Goal: Information Seeking & Learning: Learn about a topic

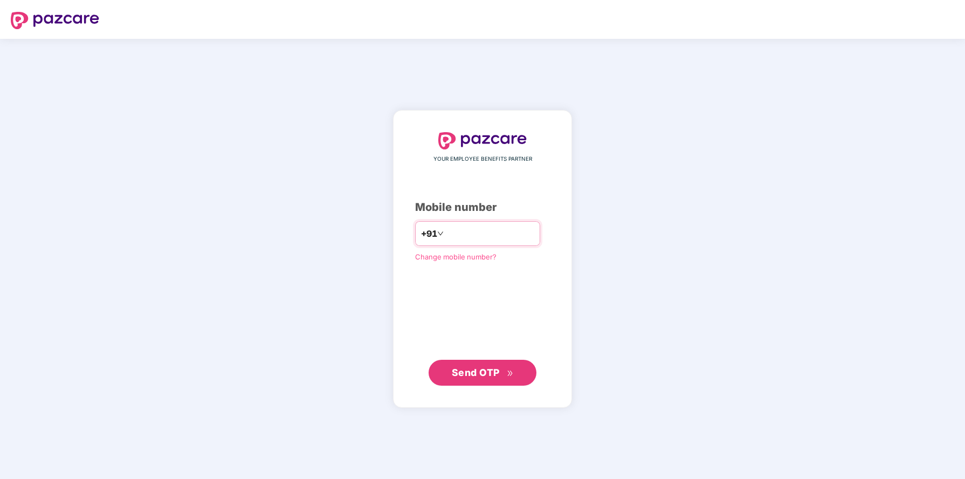
click at [450, 230] on input "number" at bounding box center [490, 233] width 88 height 17
type input "**********"
click at [484, 377] on span "Send OTP" at bounding box center [476, 371] width 48 height 11
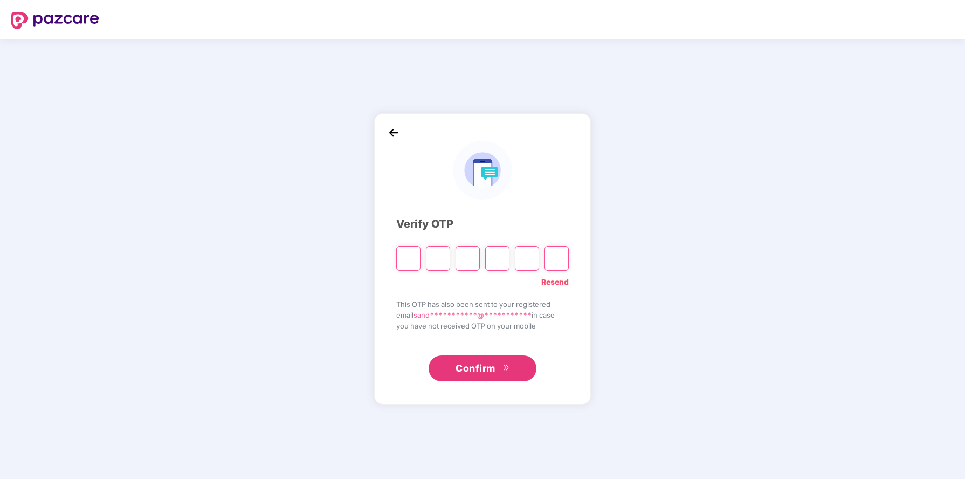
click at [409, 255] on input "Please enter verification code. Digit 1" at bounding box center [408, 258] width 24 height 25
type input "*"
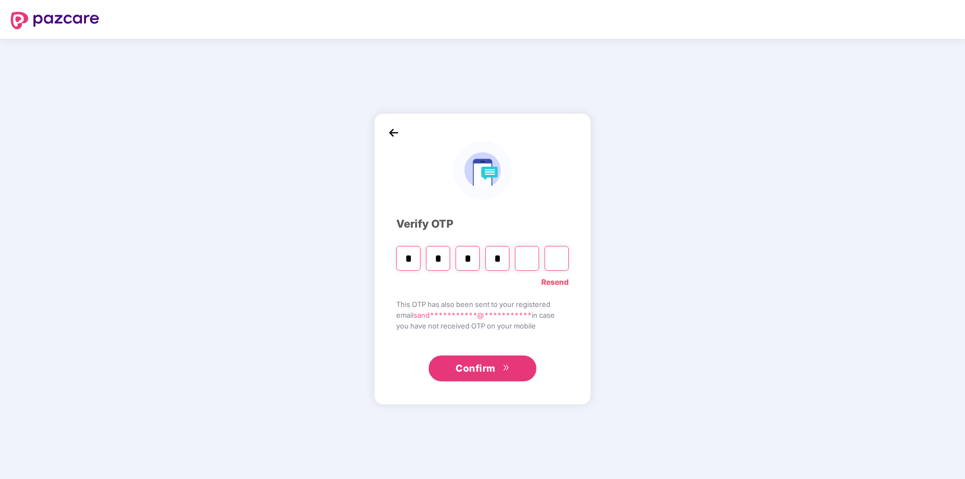
type input "*"
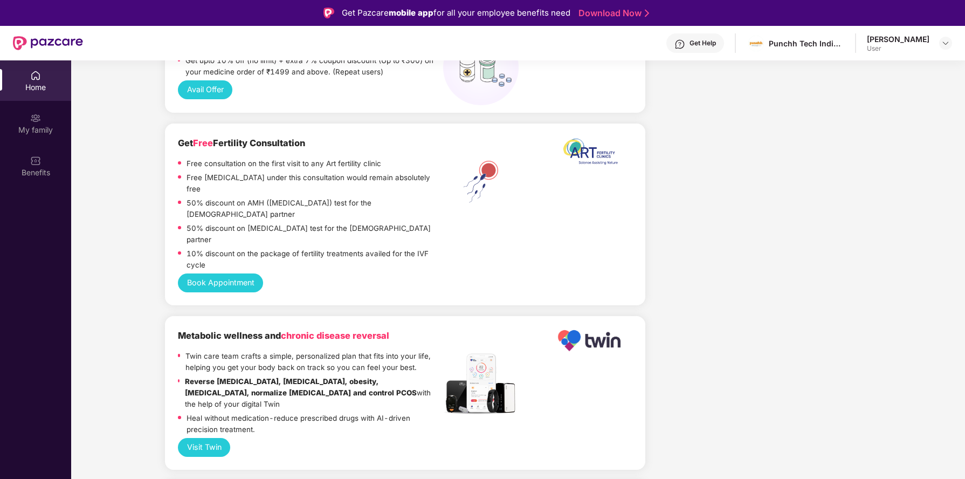
scroll to position [1130, 0]
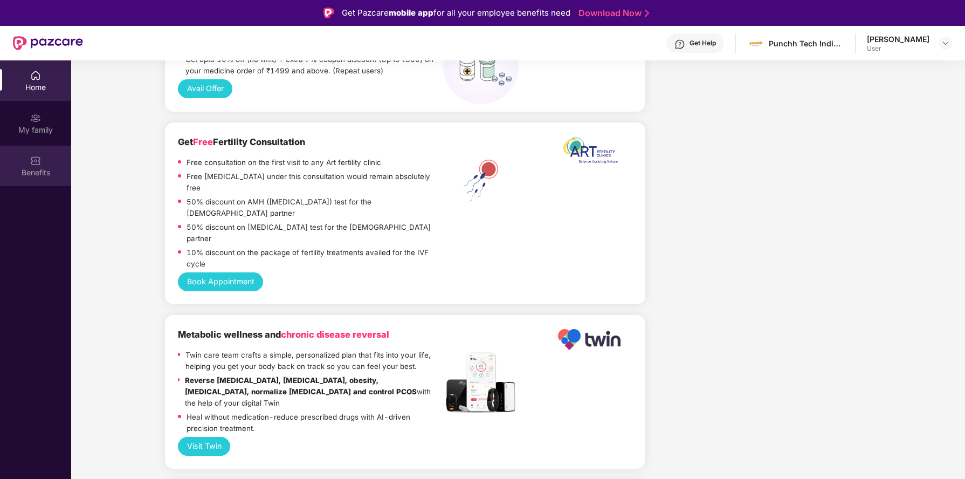
click at [32, 164] on img at bounding box center [35, 160] width 11 height 11
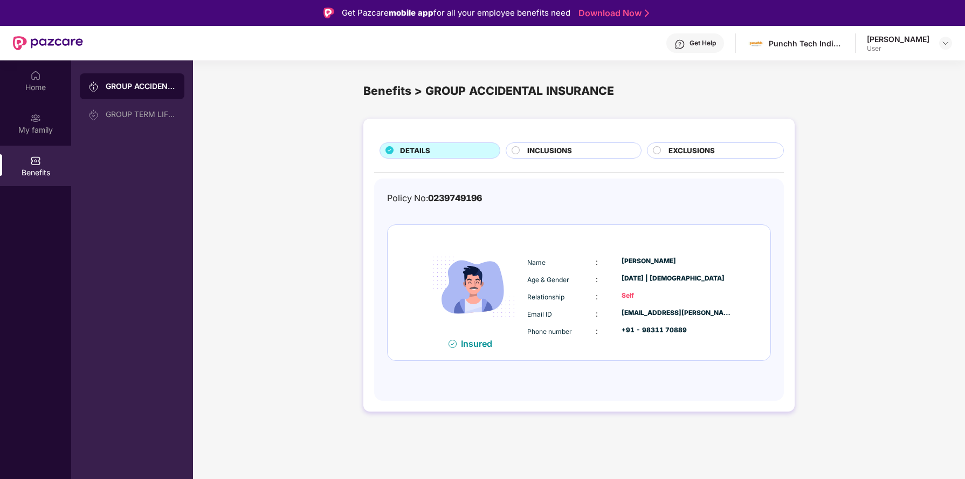
click at [465, 344] on div "Insured" at bounding box center [480, 343] width 38 height 11
click at [147, 115] on div "GROUP TERM LIFE INSURANCE" at bounding box center [141, 114] width 70 height 9
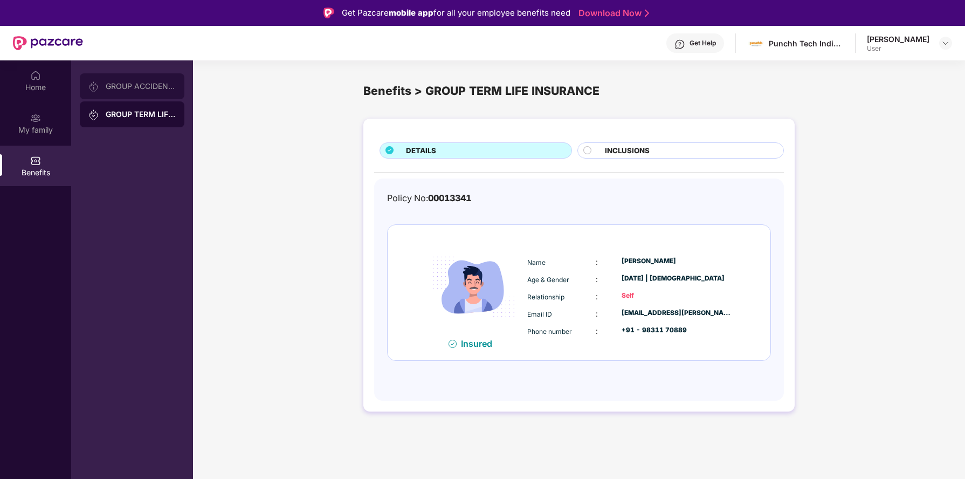
click at [153, 92] on div "GROUP ACCIDENTAL INSURANCE" at bounding box center [132, 86] width 105 height 26
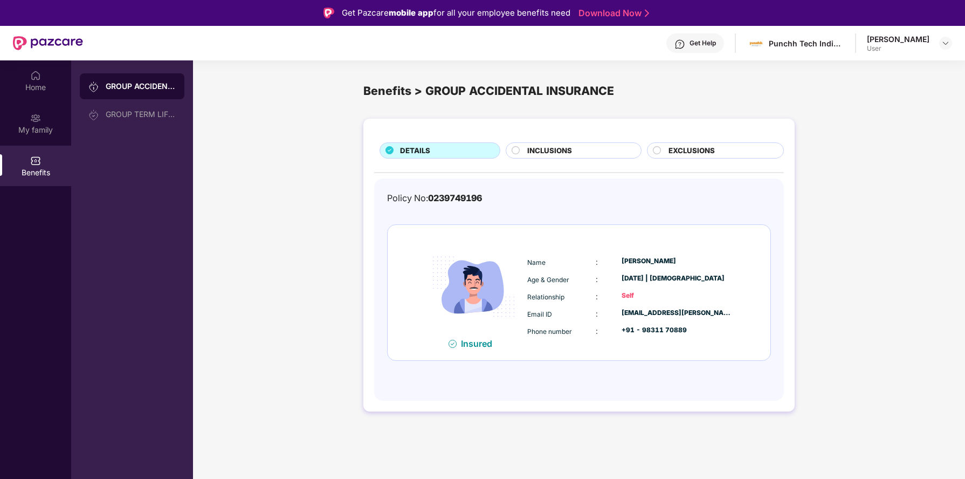
click at [928, 42] on div "[PERSON_NAME]" at bounding box center [898, 39] width 63 height 10
click at [943, 43] on img at bounding box center [945, 43] width 9 height 9
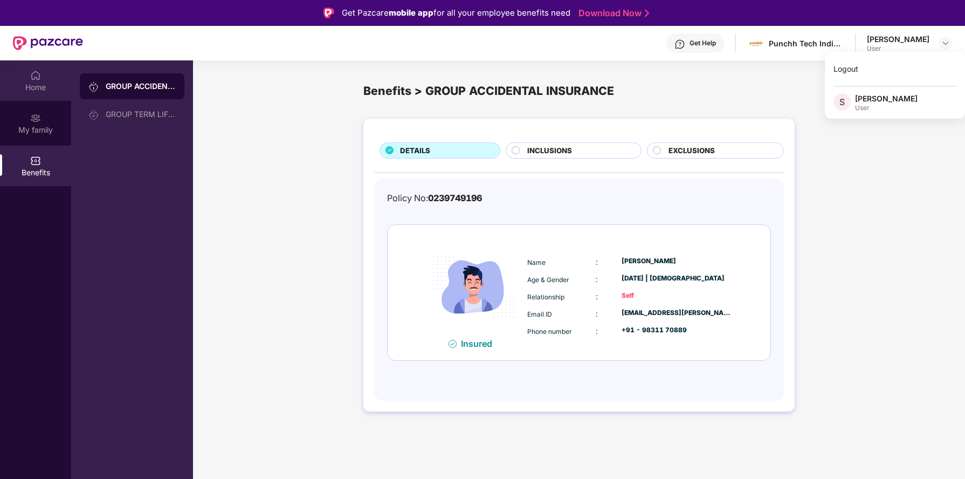
click at [36, 85] on div "Home" at bounding box center [35, 87] width 71 height 11
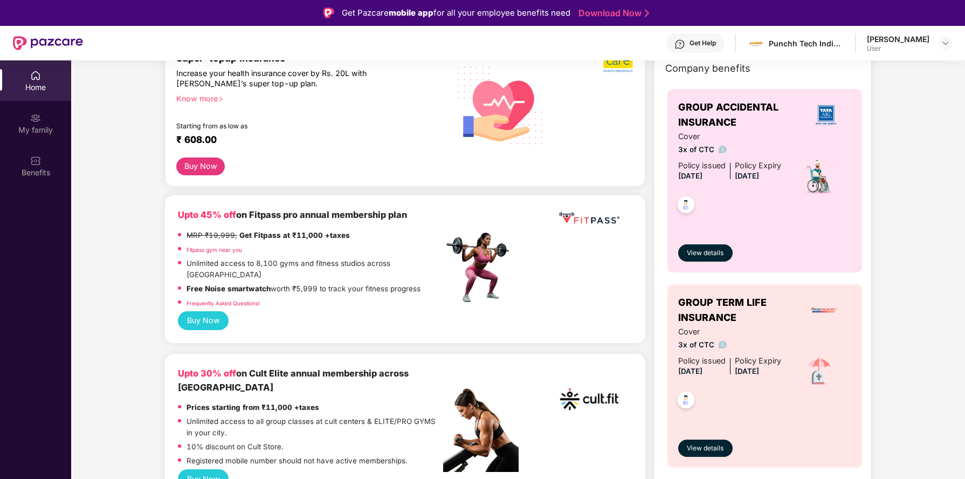
scroll to position [72, 0]
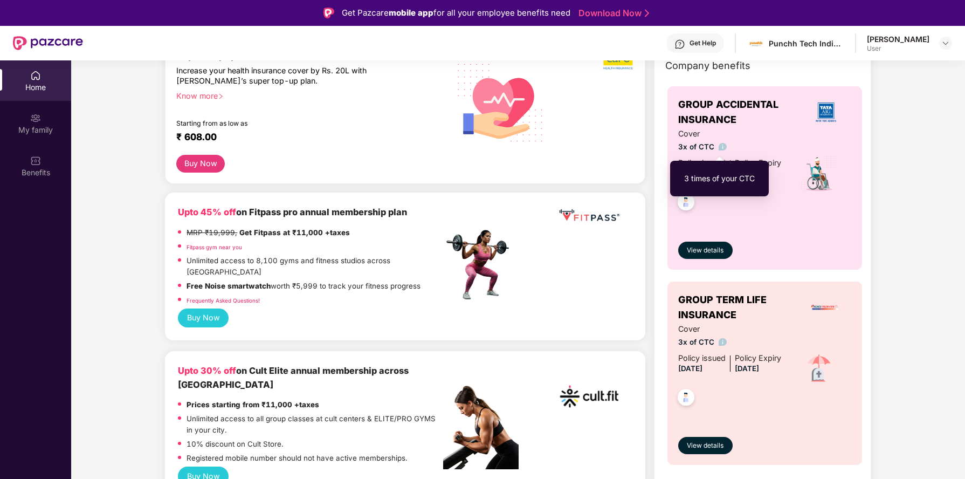
click at [719, 147] on img at bounding box center [722, 147] width 8 height 8
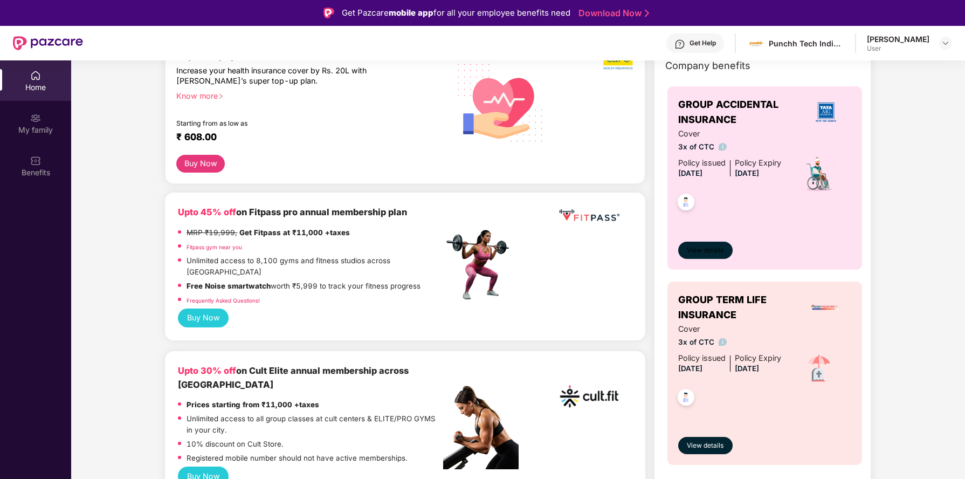
click at [698, 248] on span "View details" at bounding box center [705, 250] width 37 height 10
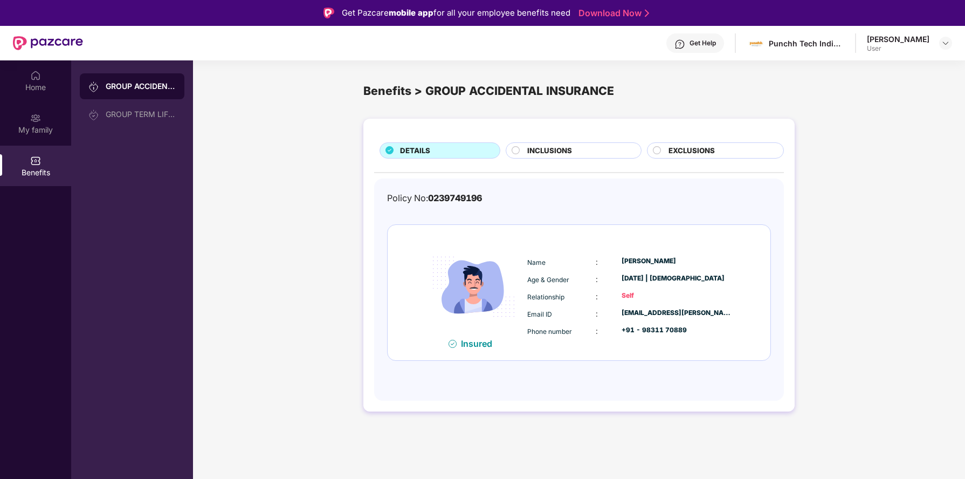
click at [483, 340] on div "Insured" at bounding box center [480, 343] width 38 height 11
click at [536, 329] on span "Phone number" at bounding box center [549, 331] width 45 height 8
click at [895, 29] on div "Get Help Punchh Tech India Pvt Ltd (A PAR Technology Company) [PERSON_NAME] User" at bounding box center [517, 43] width 869 height 34
click at [904, 44] on div "User" at bounding box center [898, 48] width 63 height 9
click at [33, 73] on img at bounding box center [35, 75] width 11 height 11
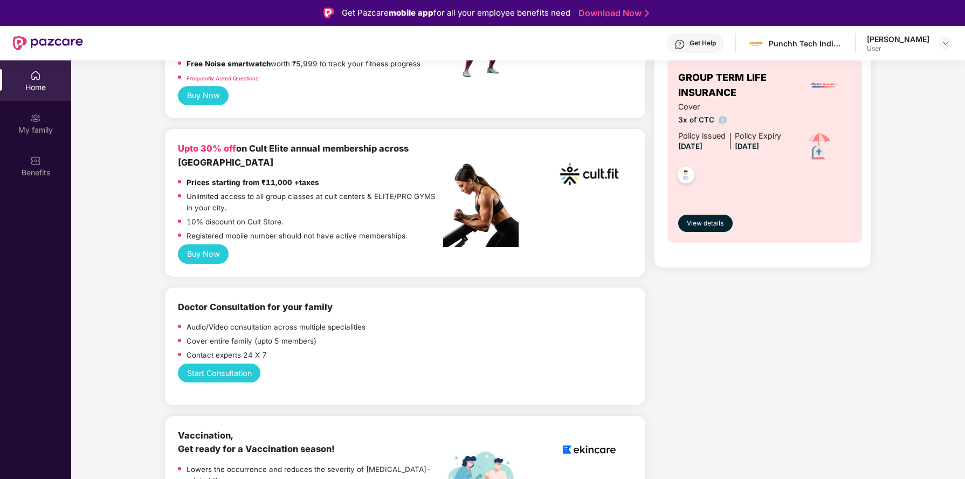
scroll to position [294, 0]
click at [713, 228] on button "View details" at bounding box center [705, 222] width 54 height 17
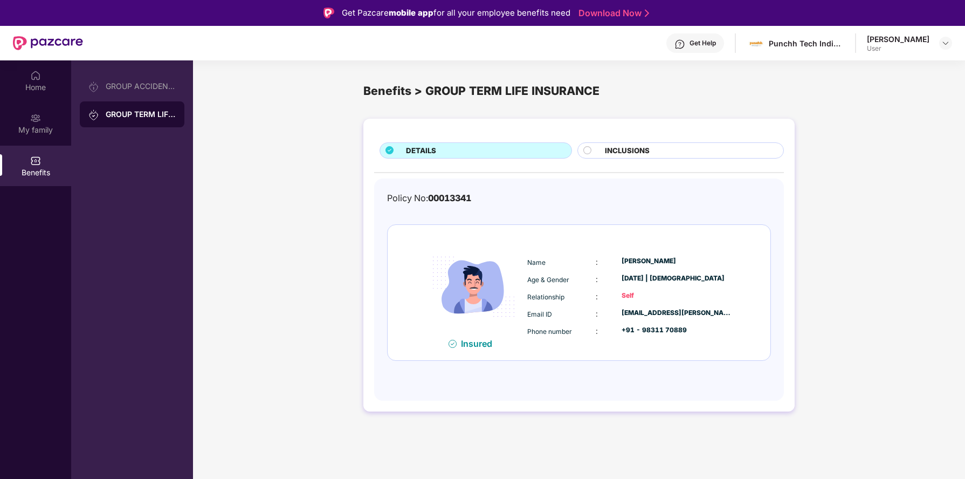
click at [622, 150] on span "INCLUSIONS" at bounding box center [627, 150] width 45 height 11
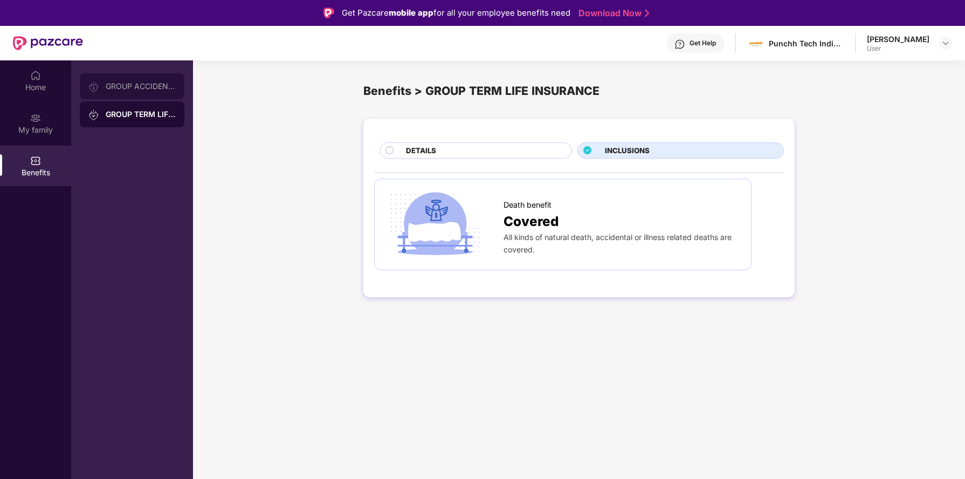
click at [105, 80] on div at bounding box center [96, 86] width 17 height 12
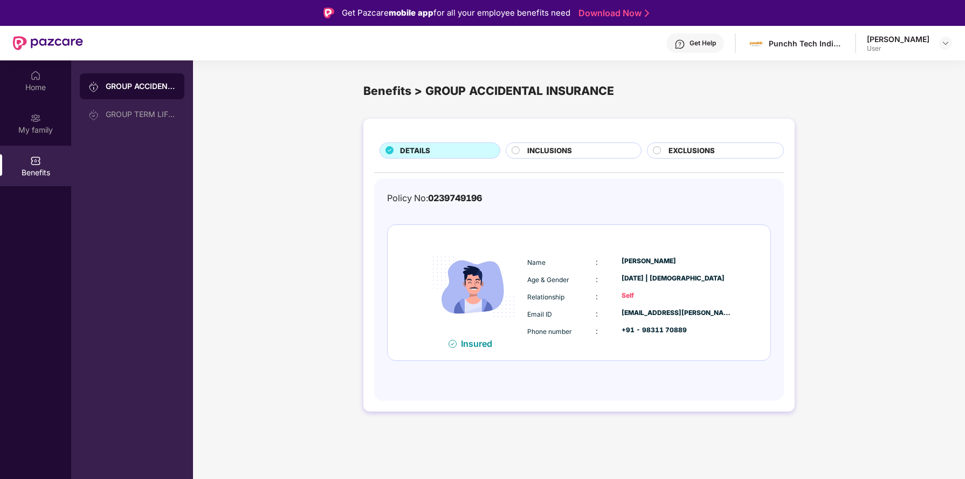
click at [556, 150] on span "INCLUSIONS" at bounding box center [549, 150] width 45 height 11
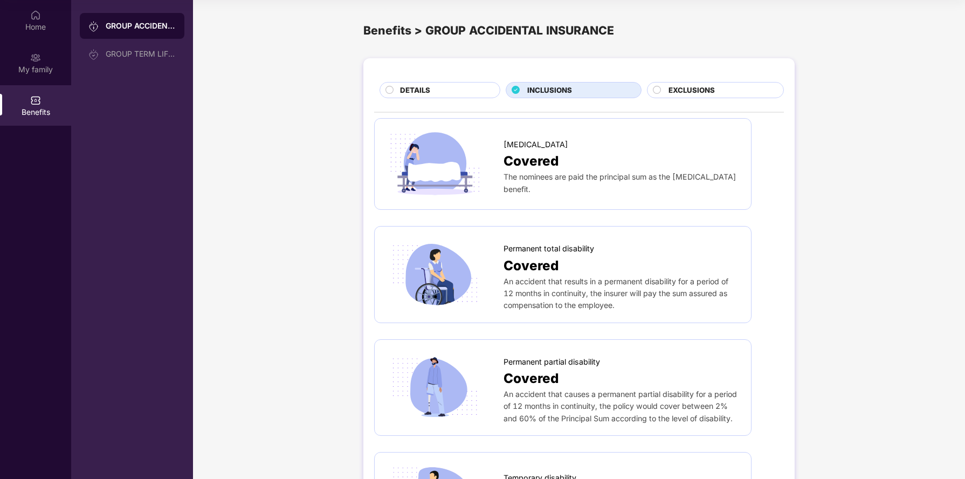
click at [699, 88] on span "EXCLUSIONS" at bounding box center [691, 90] width 46 height 11
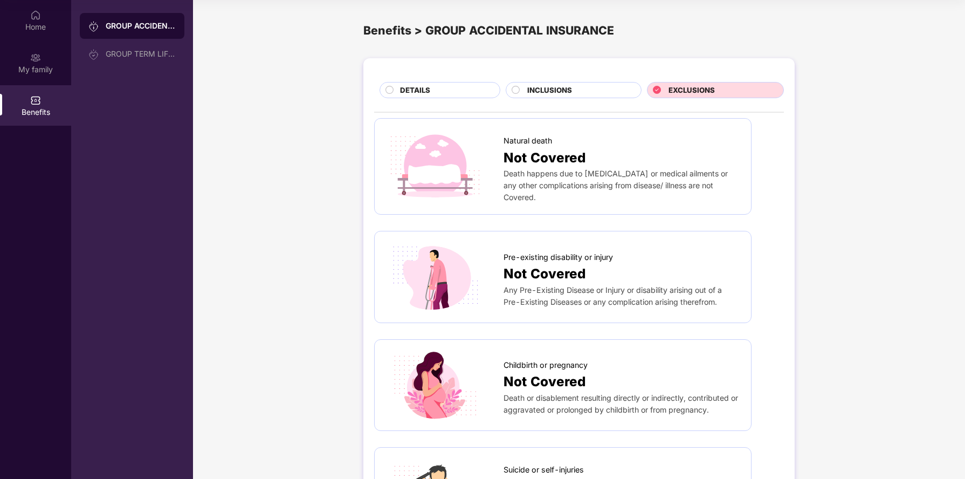
click at [525, 89] on div "INCLUSIONS" at bounding box center [578, 91] width 113 height 13
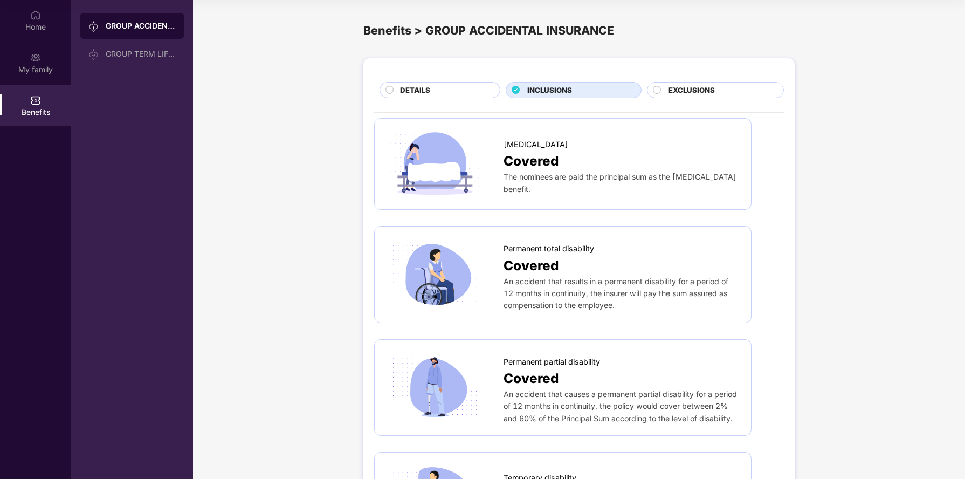
click at [453, 88] on div "DETAILS" at bounding box center [444, 91] width 100 height 13
